Goal: Task Accomplishment & Management: Manage account settings

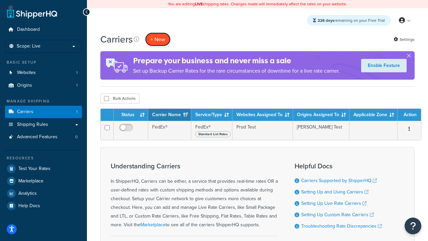
click at [158, 39] on button "+ New" at bounding box center [157, 39] width 25 height 14
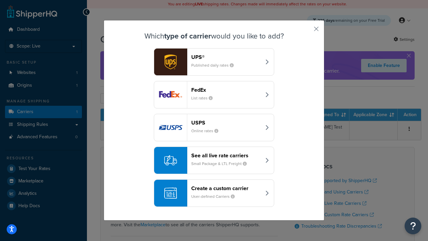
click at [226, 90] on header "FedEx" at bounding box center [226, 90] width 70 height 6
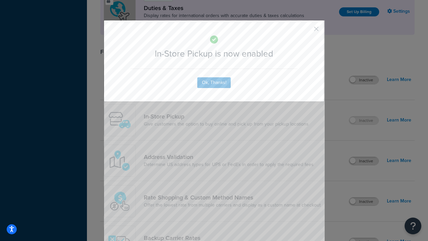
click at [307, 31] on button "button" at bounding box center [307, 31] width 2 height 2
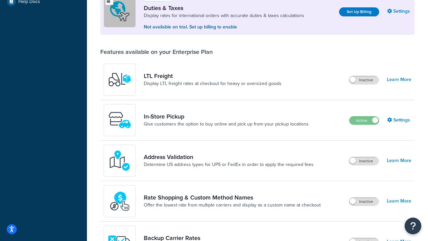
scroll to position [204, 0]
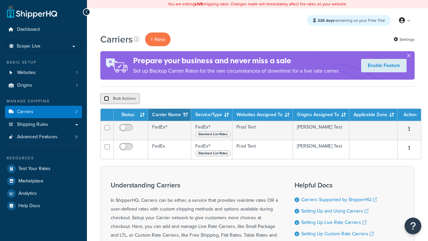
click at [106, 99] on input "checkbox" at bounding box center [106, 98] width 5 height 5
checkbox input "true"
click at [0, 0] on button "Delete" at bounding box center [0, 0] width 0 height 0
